Goal: Information Seeking & Learning: Understand process/instructions

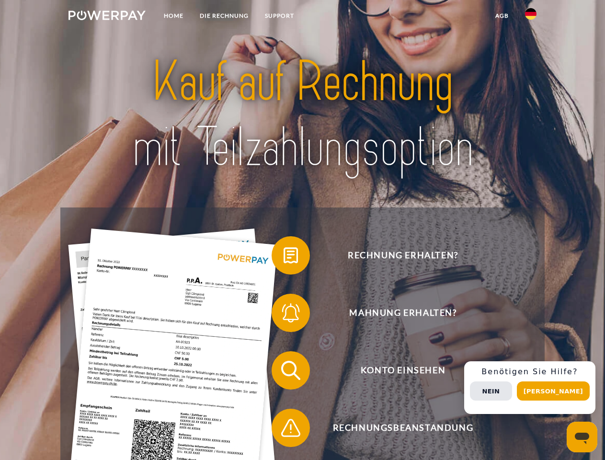
click at [107, 17] on img at bounding box center [106, 16] width 77 height 10
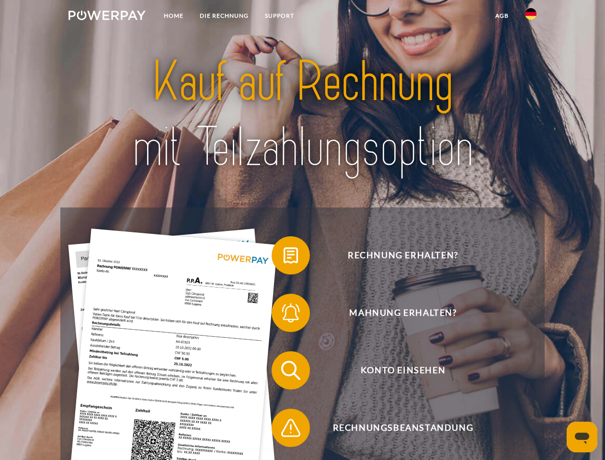
click at [531, 17] on img at bounding box center [530, 13] width 11 height 11
click at [502, 16] on link "agb" at bounding box center [502, 15] width 30 height 17
click at [284, 257] on span at bounding box center [276, 255] width 48 height 48
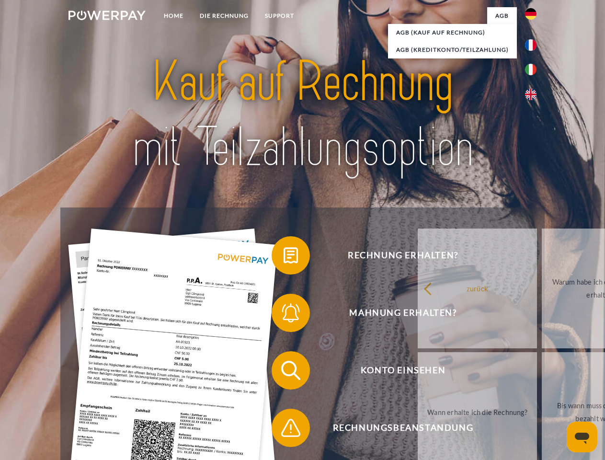
click at [284, 315] on span at bounding box center [276, 313] width 48 height 48
click at [542, 372] on link "Bis wann muss die Rechnung bezahlt werden?" at bounding box center [601, 412] width 119 height 120
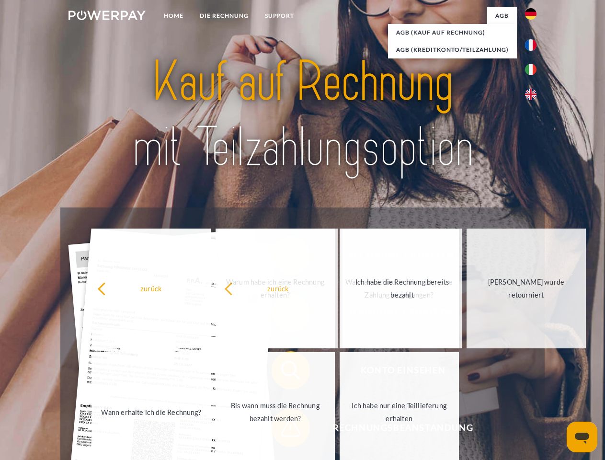
click at [284, 430] on span at bounding box center [276, 428] width 48 height 48
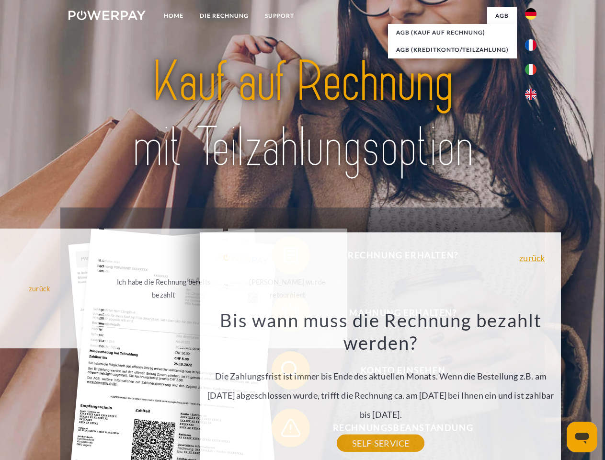
click at [533, 388] on div "Rechnung erhalten? Mahnung erhalten? Konto einsehen" at bounding box center [302, 398] width 484 height 383
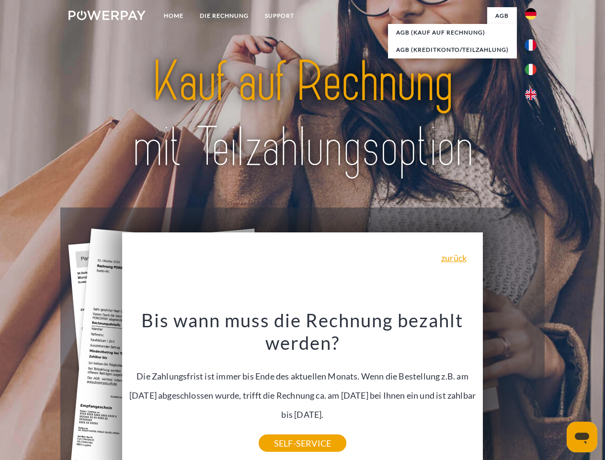
click at [510, 389] on span "Konto einsehen" at bounding box center [402, 370] width 235 height 38
click at [557, 391] on header "Home DIE RECHNUNG SUPPORT" at bounding box center [302, 331] width 605 height 662
